Goal: Book appointment/travel/reservation

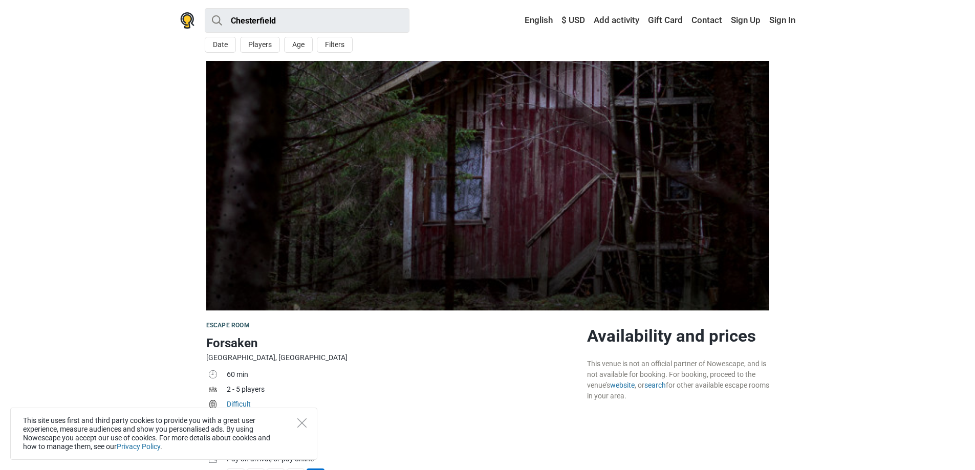
click at [451, 270] on img at bounding box center [487, 186] width 563 height 250
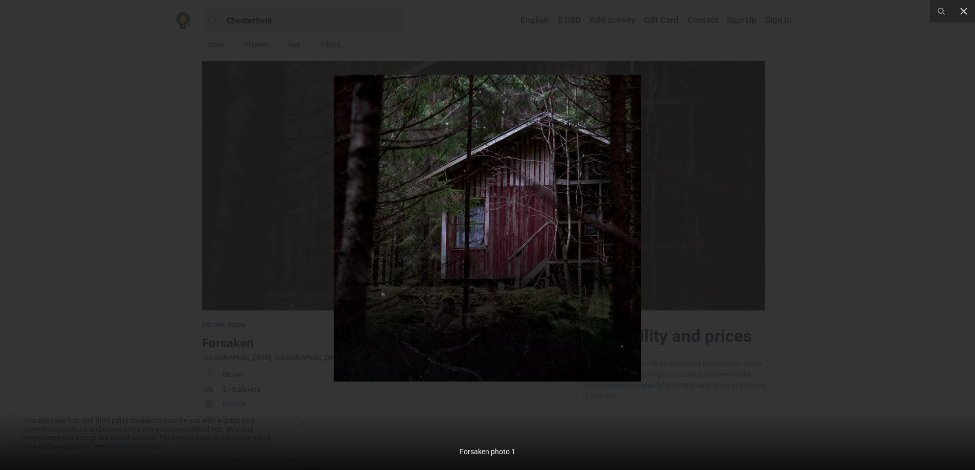
click at [710, 256] on div at bounding box center [487, 235] width 975 height 470
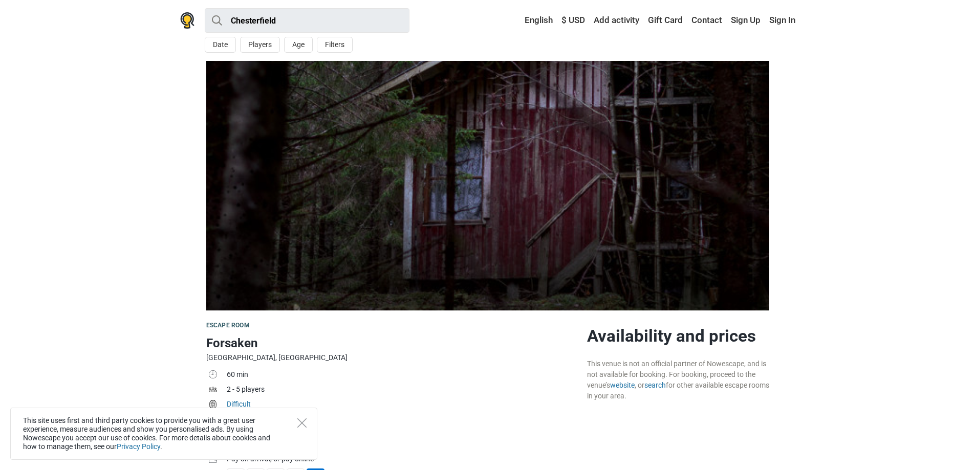
click at [416, 268] on img at bounding box center [487, 186] width 563 height 250
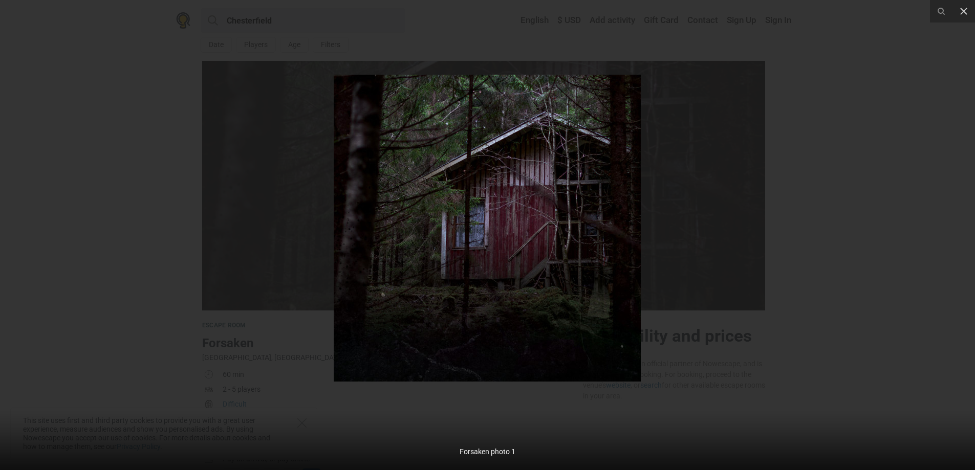
click at [809, 215] on div at bounding box center [487, 235] width 975 height 470
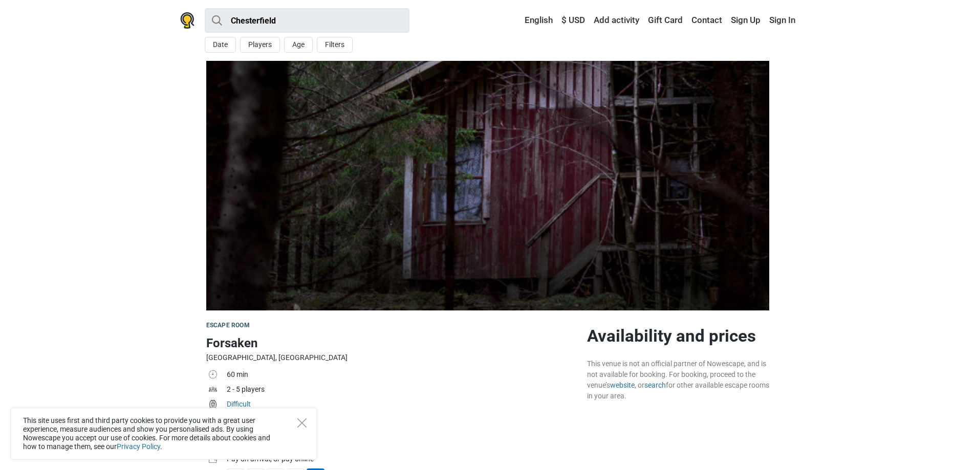
drag, startPoint x: 197, startPoint y: 344, endPoint x: 290, endPoint y: 355, distance: 93.2
click at [290, 355] on div "[GEOGRAPHIC_DATA], [GEOGRAPHIC_DATA]" at bounding box center [392, 358] width 372 height 11
click at [222, 50] on button "Date" at bounding box center [220, 45] width 31 height 16
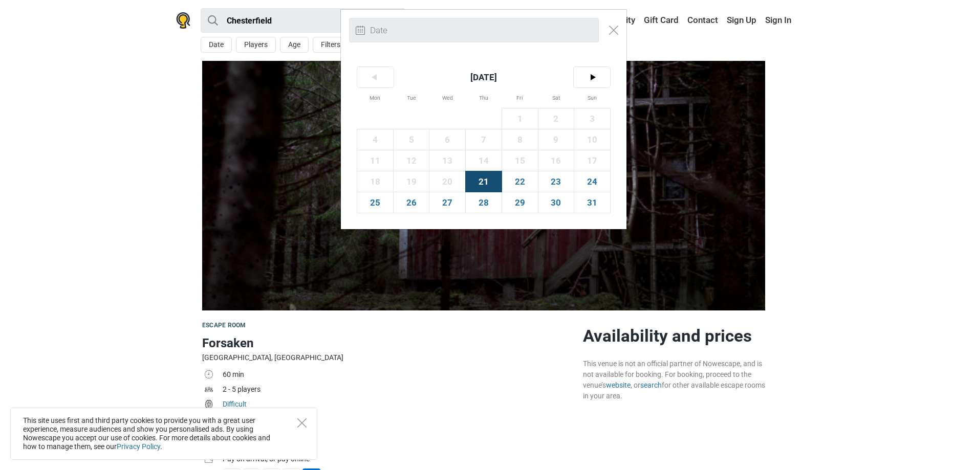
click at [241, 41] on div "< [DATE] > Mon Tue Wed Thu Fri Sat Sun 1 2 3 4 5 6 7 8 9 10 11 12 13 14 15 16 1…" at bounding box center [487, 235] width 975 height 470
click at [248, 43] on div "< [DATE] > Mon Tue Wed Thu Fri Sat Sun 1 2 3 4 5 6 7 8 9 10 11 12 13 14 15 16 1…" at bounding box center [487, 235] width 975 height 470
click at [615, 40] on div at bounding box center [483, 30] width 285 height 41
click at [614, 34] on img "Close modal" at bounding box center [613, 30] width 9 height 9
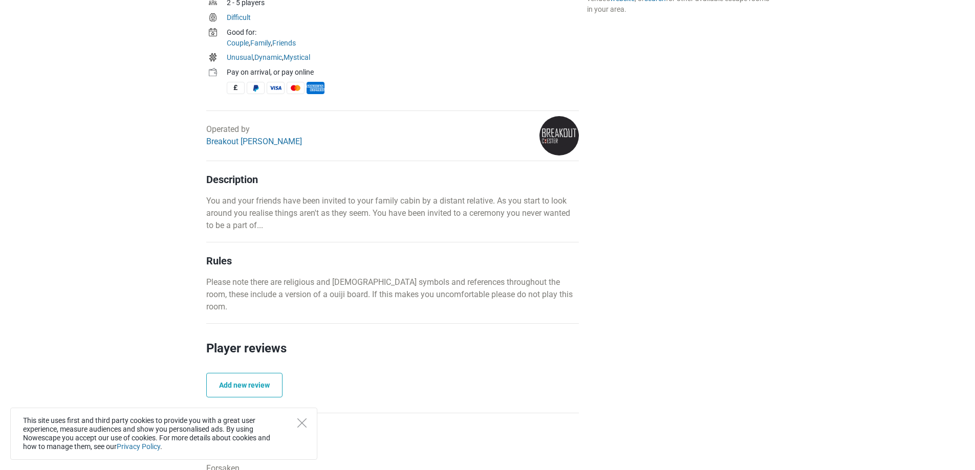
scroll to position [80, 0]
